Goal: Information Seeking & Learning: Learn about a topic

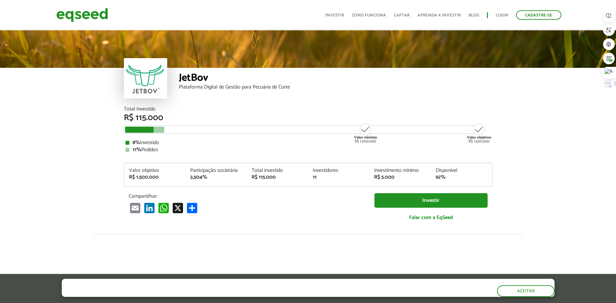
scroll to position [798, 0]
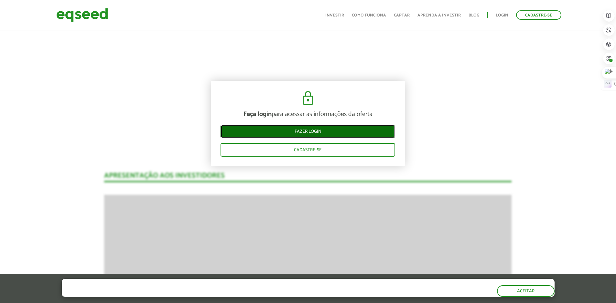
click at [308, 129] on link "Fazer login" at bounding box center [307, 132] width 175 height 14
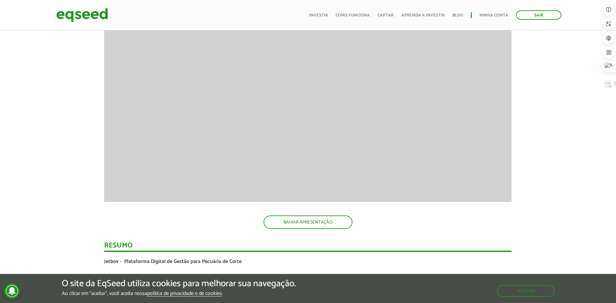
scroll to position [950, 0]
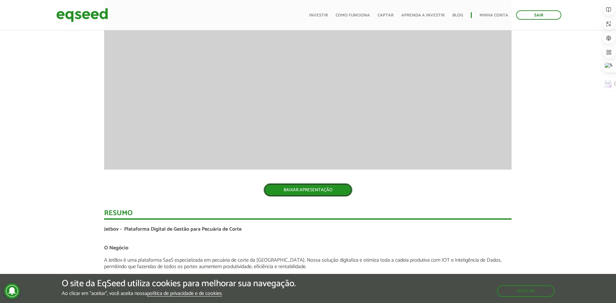
click at [320, 186] on link "BAIXAR APRESENTAÇÃO" at bounding box center [307, 190] width 89 height 14
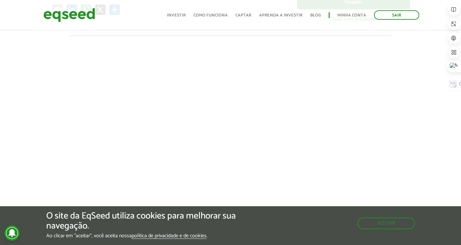
scroll to position [295, 0]
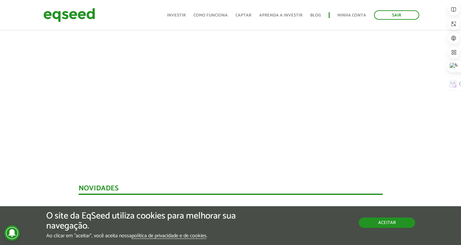
click at [373, 226] on button "Aceitar" at bounding box center [386, 222] width 56 height 10
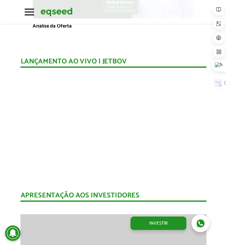
scroll to position [554, 0]
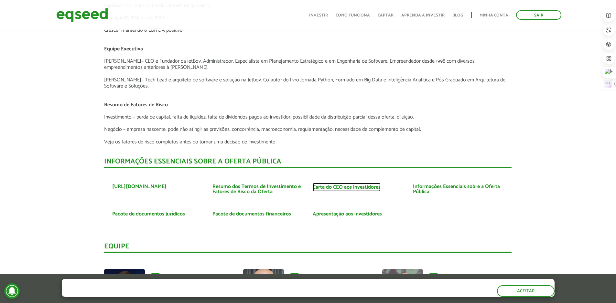
click at [363, 185] on link "Carta do CEO aos investidores" at bounding box center [347, 187] width 68 height 5
click at [269, 189] on link "Resumo dos Termos de Investimento e Fatores de Risco da Oferta" at bounding box center [257, 189] width 90 height 10
click at [431, 186] on link "Informações Essenciais sobre a Oferta Pública" at bounding box center [458, 189] width 90 height 10
click at [367, 216] on link "Apresentação aos investidores" at bounding box center [347, 214] width 69 height 5
click at [237, 215] on link "Pacote de documentos financeiros" at bounding box center [251, 214] width 79 height 5
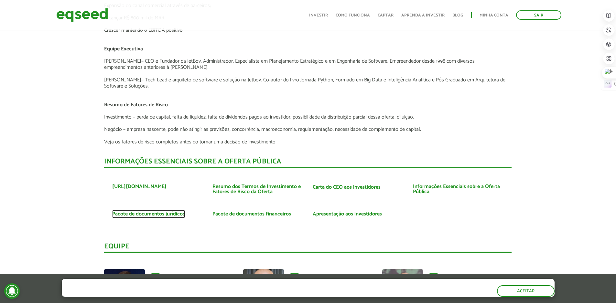
click at [160, 217] on link "Pacote de documentos jurídicos" at bounding box center [148, 214] width 73 height 5
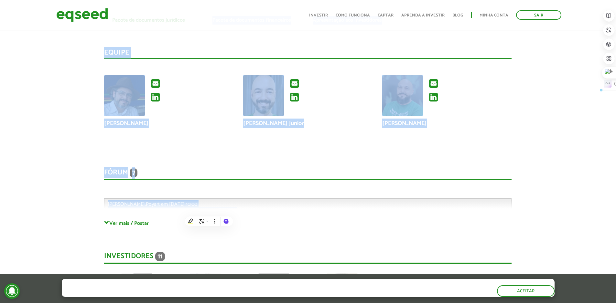
click at [420, 173] on div "Fórum 7" at bounding box center [307, 174] width 407 height 12
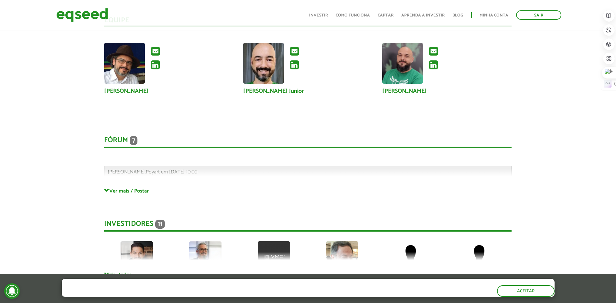
scroll to position [1669, 0]
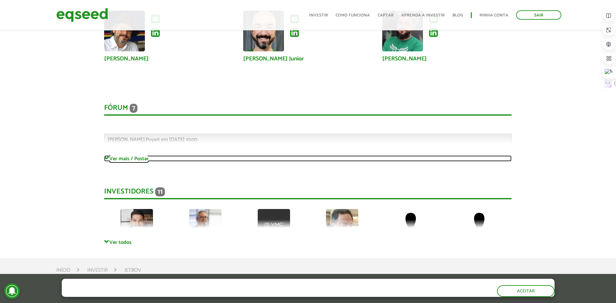
click at [119, 161] on link "Ver mais / Postar" at bounding box center [307, 158] width 407 height 6
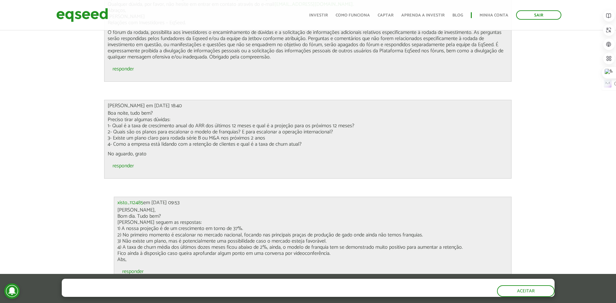
scroll to position [2056, 0]
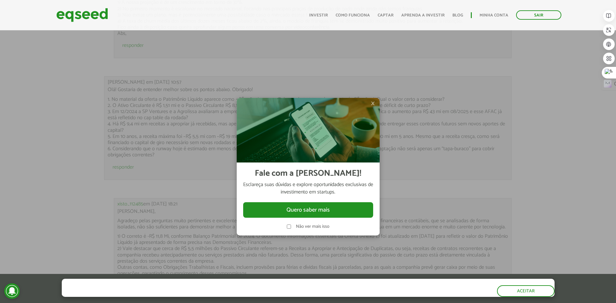
click at [371, 102] on span "×" at bounding box center [373, 104] width 4 height 8
